Goal: Understand process/instructions: Learn how to perform a task or action

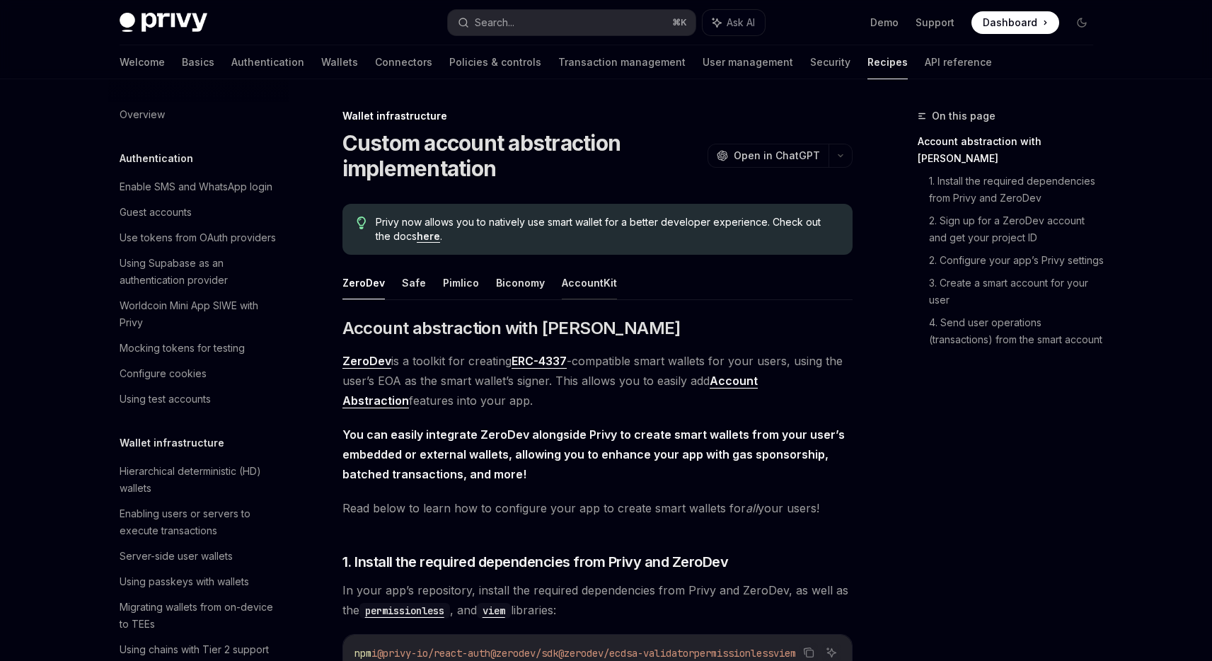
scroll to position [364, 0]
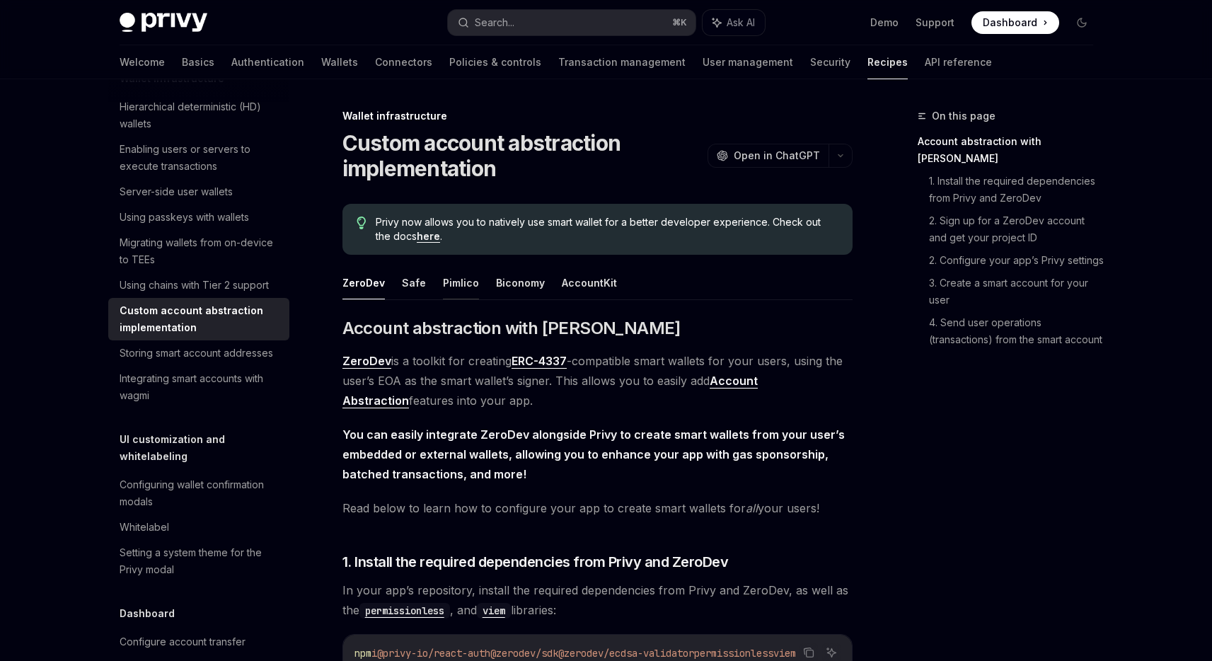
click at [466, 294] on button "Pimlico" at bounding box center [461, 282] width 36 height 33
type textarea "*"
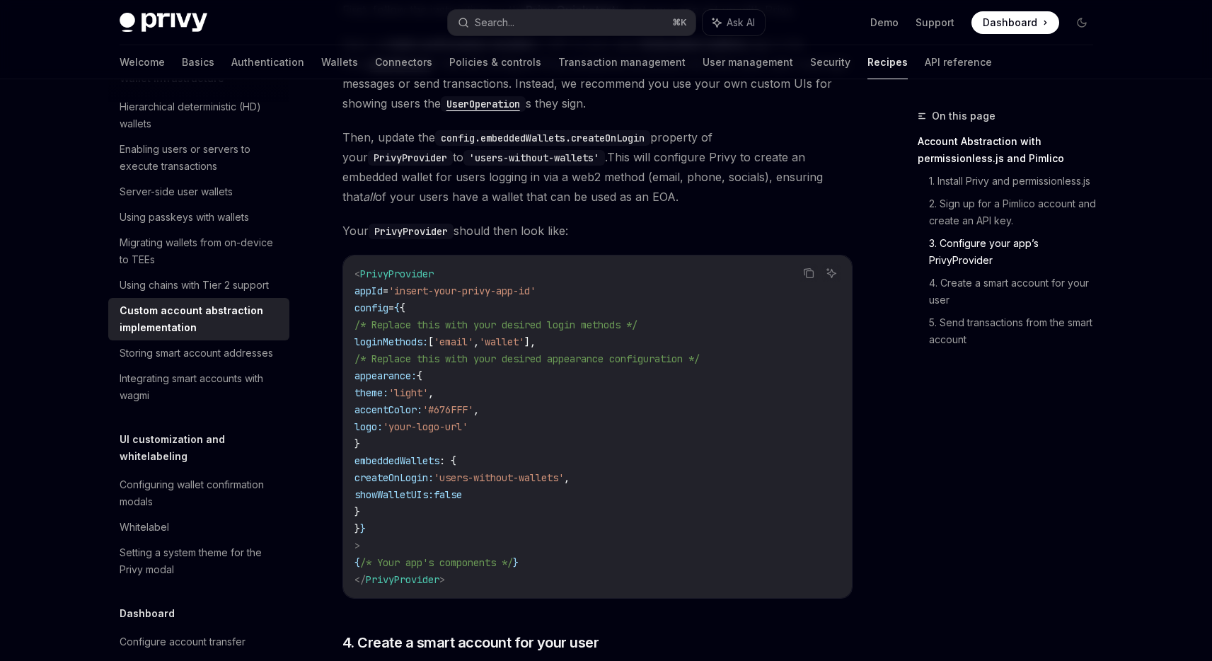
scroll to position [1019, 0]
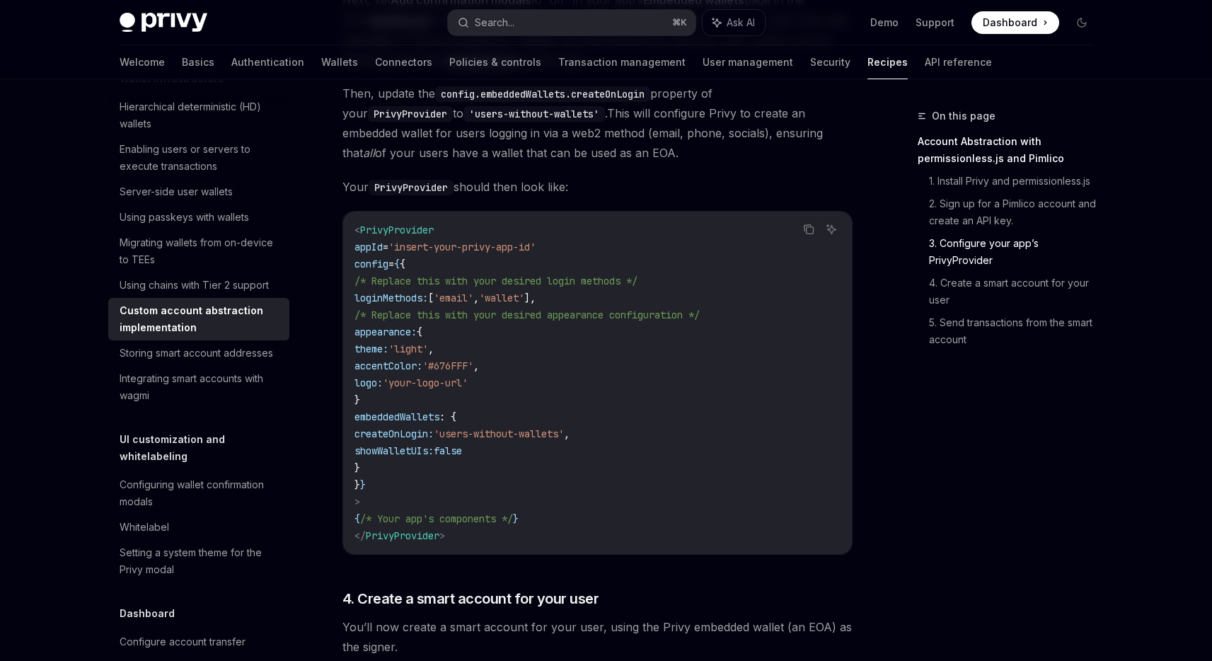
click at [446, 240] on span "'insert-your-privy-app-id'" at bounding box center [461, 246] width 147 height 13
click at [552, 308] on span "/* Replace this with your desired appearance configuration */" at bounding box center [526, 314] width 345 height 13
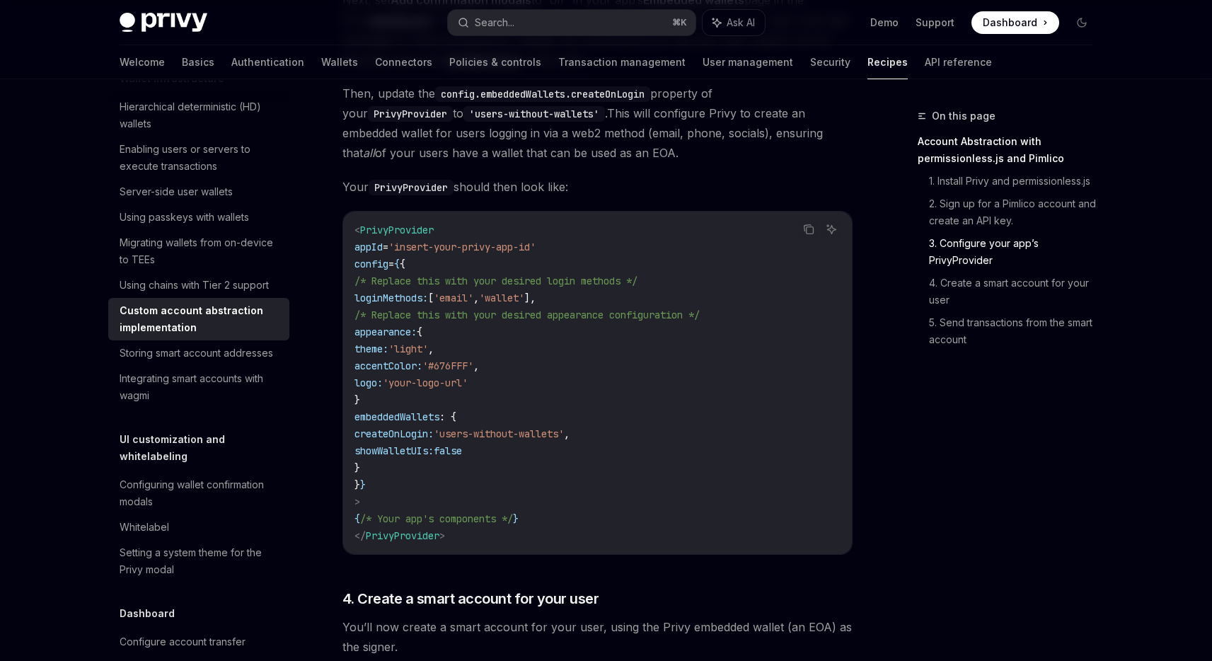
click at [569, 284] on code "< PrivyProvider appId = 'insert-your-privy-app-id' config = { { /* Replace this…" at bounding box center [597, 382] width 486 height 323
click at [712, 327] on code "< PrivyProvider appId = 'insert-your-privy-app-id' config = { { /* Replace this…" at bounding box center [597, 382] width 486 height 323
